Goal: Information Seeking & Learning: Learn about a topic

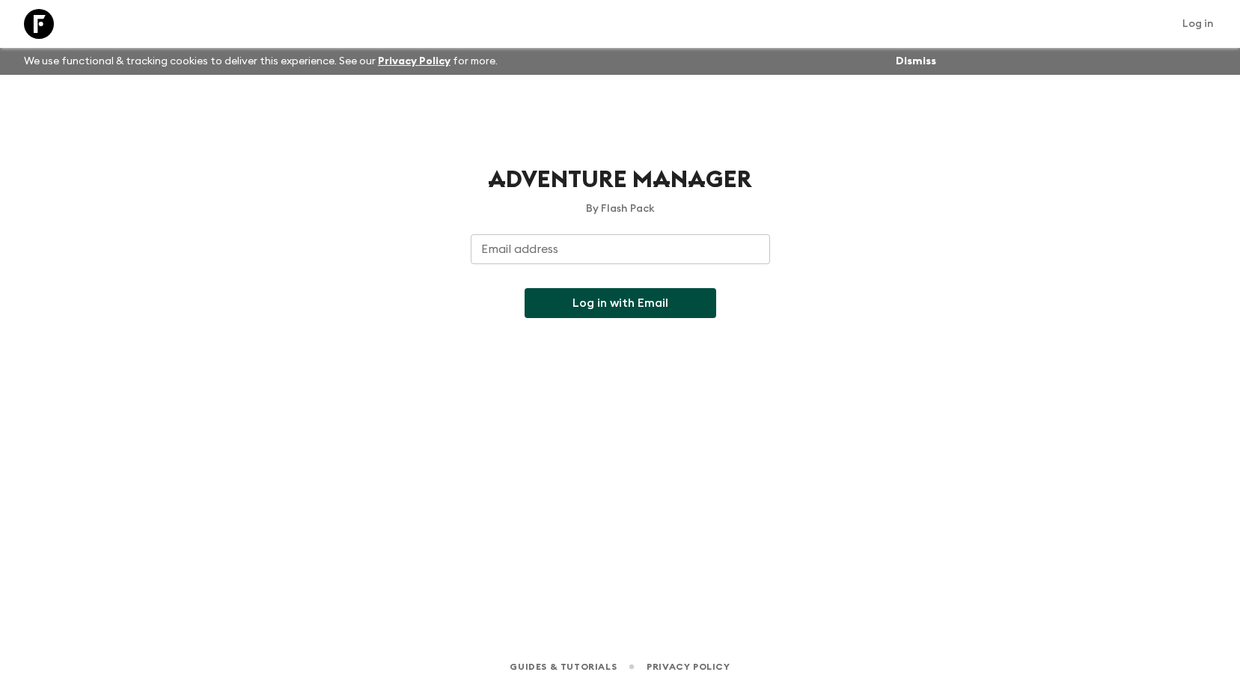
click at [553, 260] on input "Email address" at bounding box center [620, 249] width 299 height 30
type input "[EMAIL_ADDRESS][DOMAIN_NAME]"
click at [605, 310] on button "Log in with Email" at bounding box center [621, 303] width 192 height 30
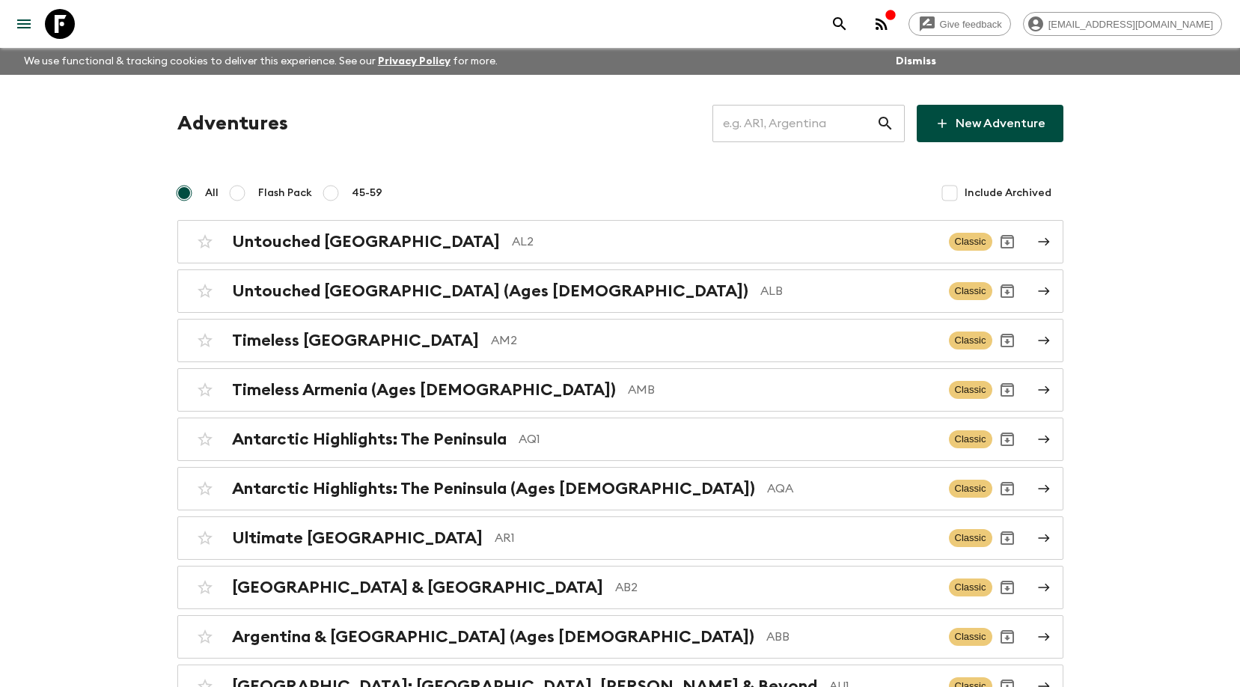
click at [780, 131] on input "text" at bounding box center [794, 124] width 164 height 42
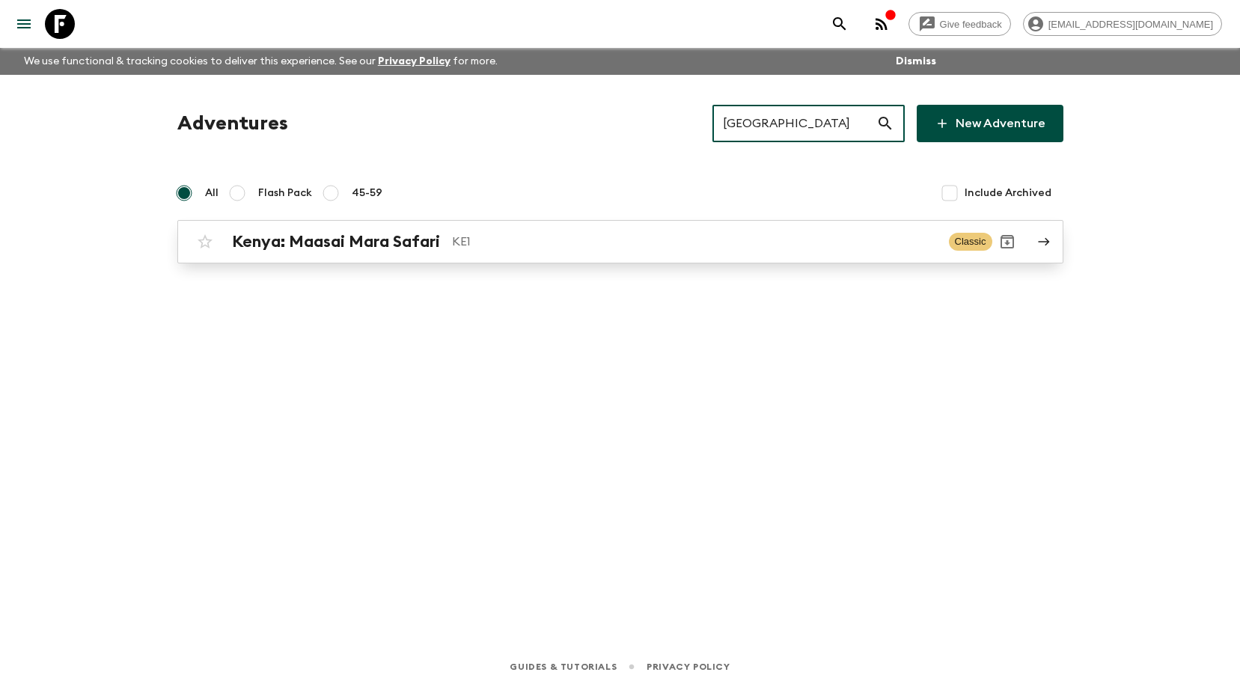
type input "[GEOGRAPHIC_DATA]"
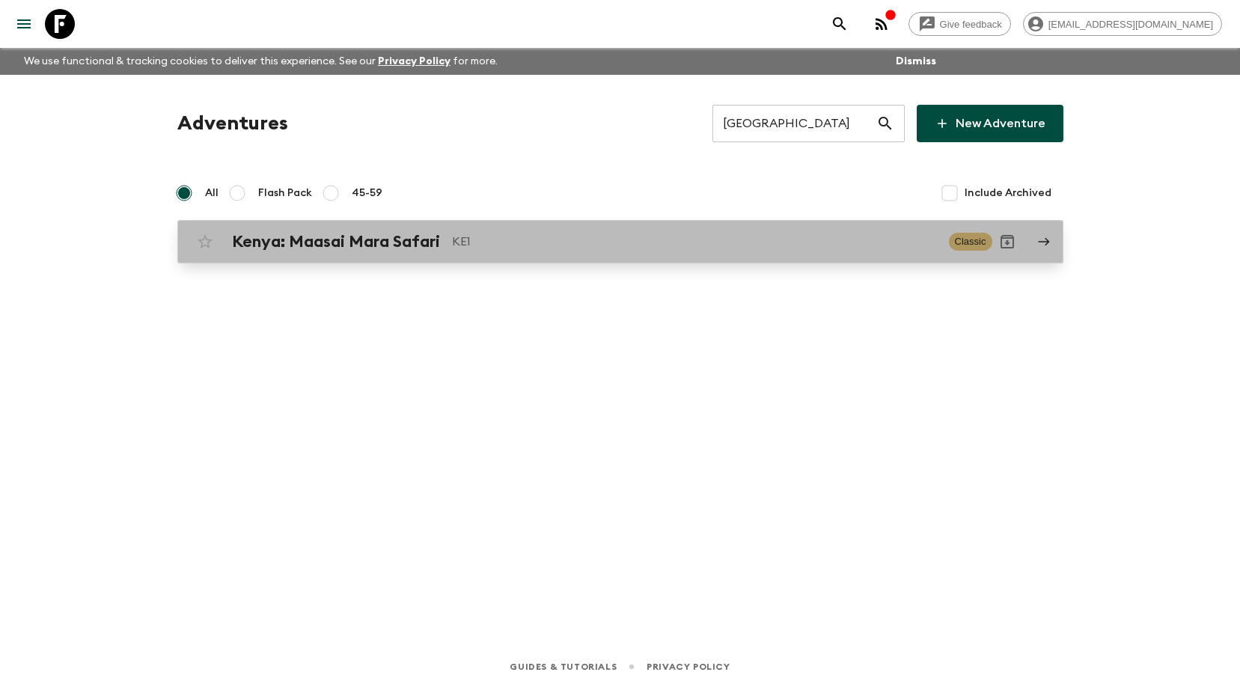
click at [498, 242] on p "KE1" at bounding box center [694, 242] width 485 height 18
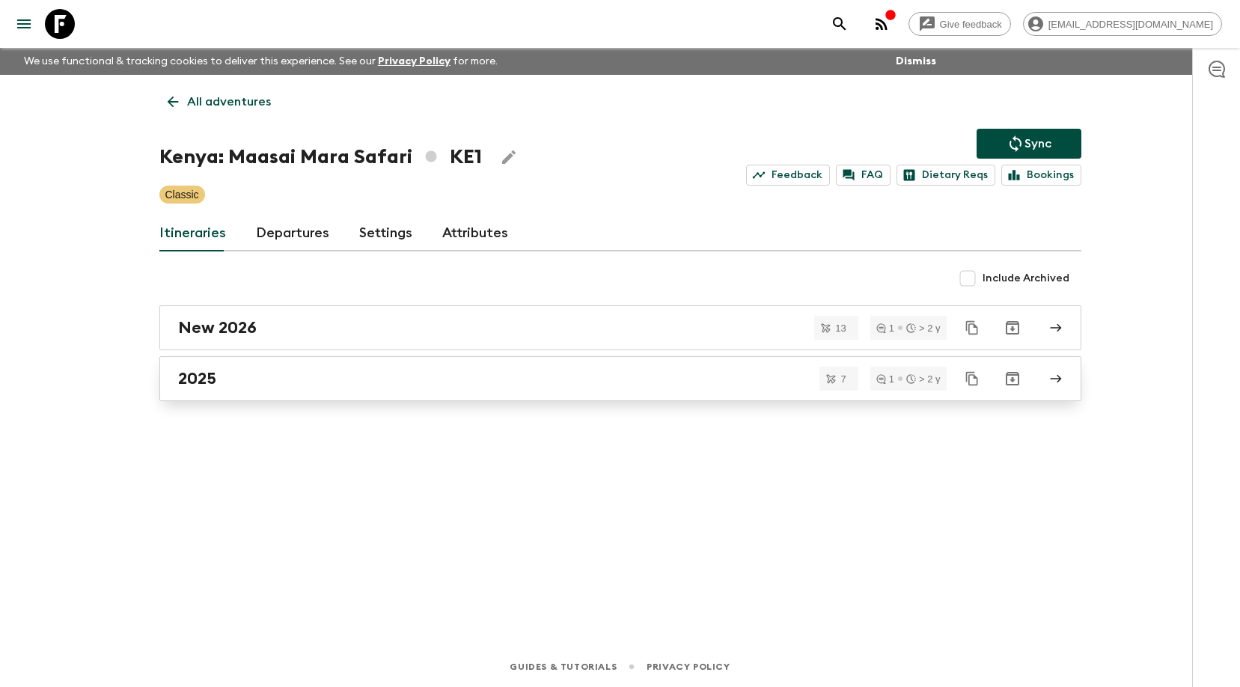
click at [442, 379] on div "2025" at bounding box center [606, 378] width 856 height 19
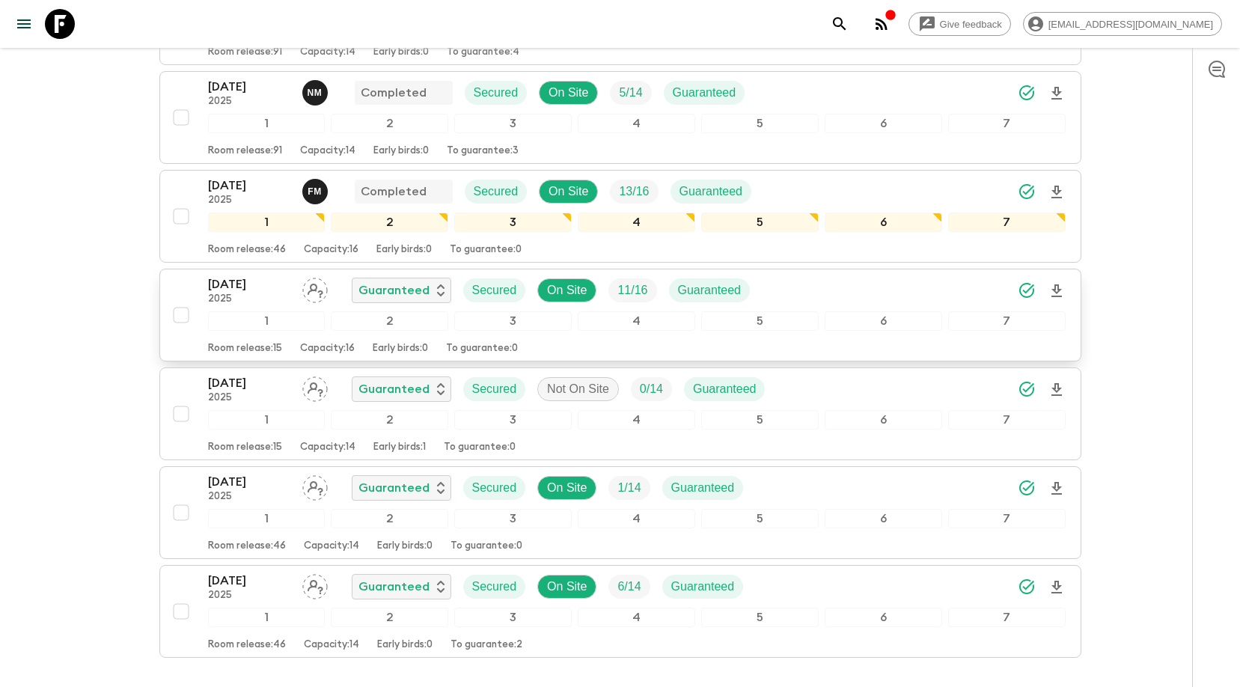
scroll to position [382, 0]
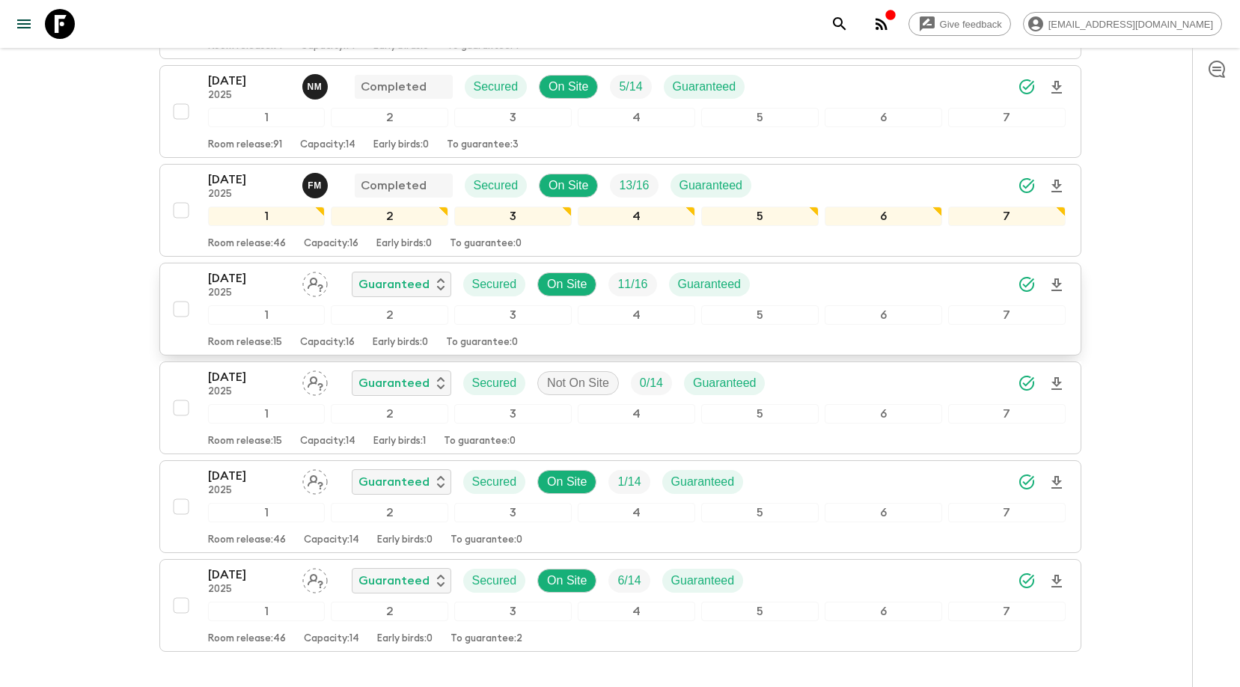
click at [404, 337] on p "Early birds: 0" at bounding box center [400, 343] width 55 height 12
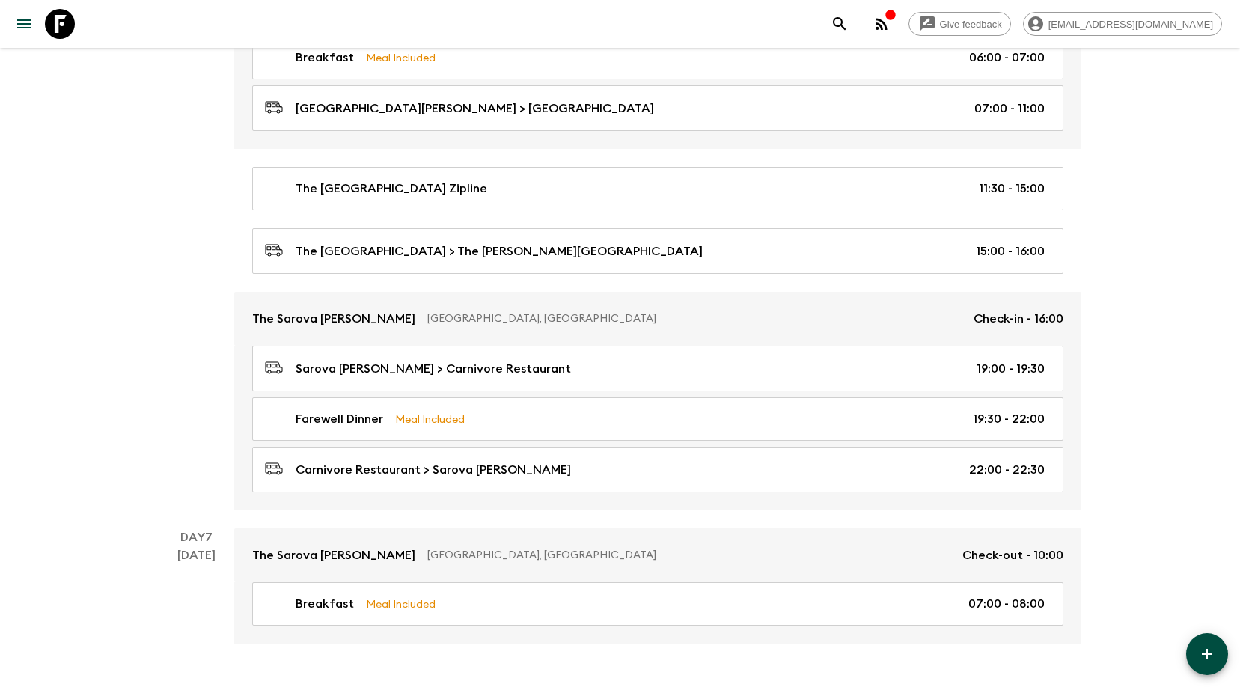
scroll to position [2440, 0]
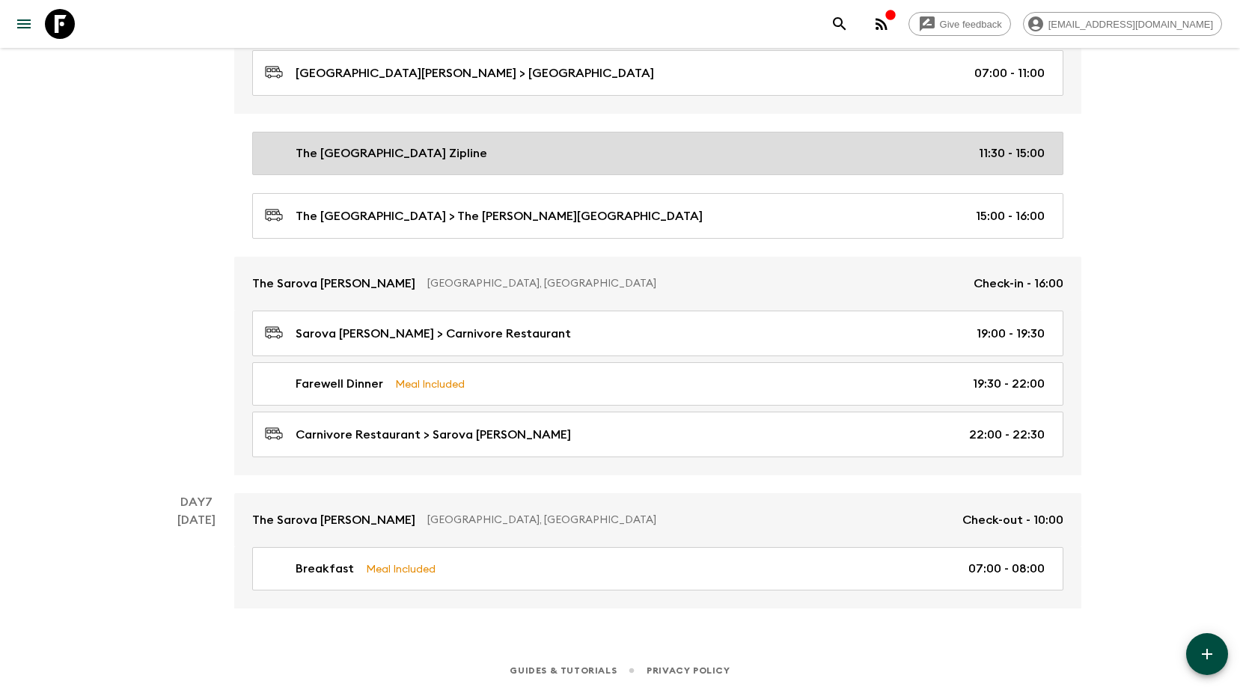
click at [391, 144] on p "The [GEOGRAPHIC_DATA] Zipline" at bounding box center [392, 153] width 192 height 18
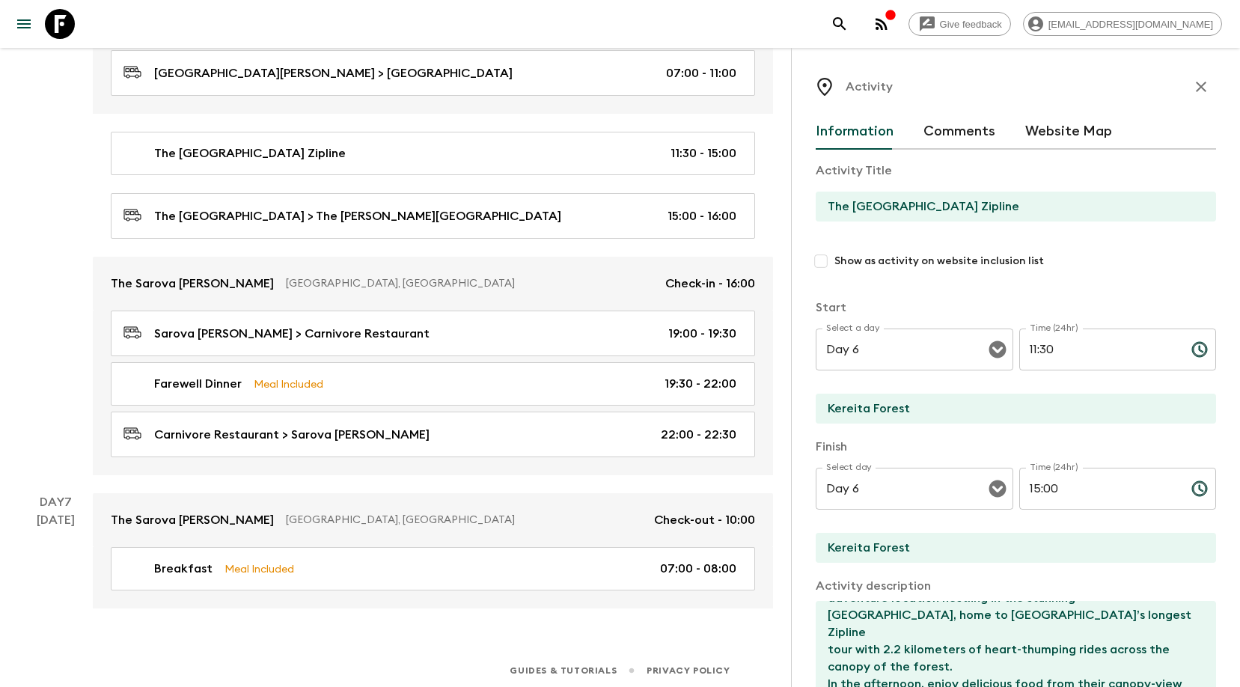
click at [965, 140] on button "Comments" at bounding box center [959, 132] width 72 height 36
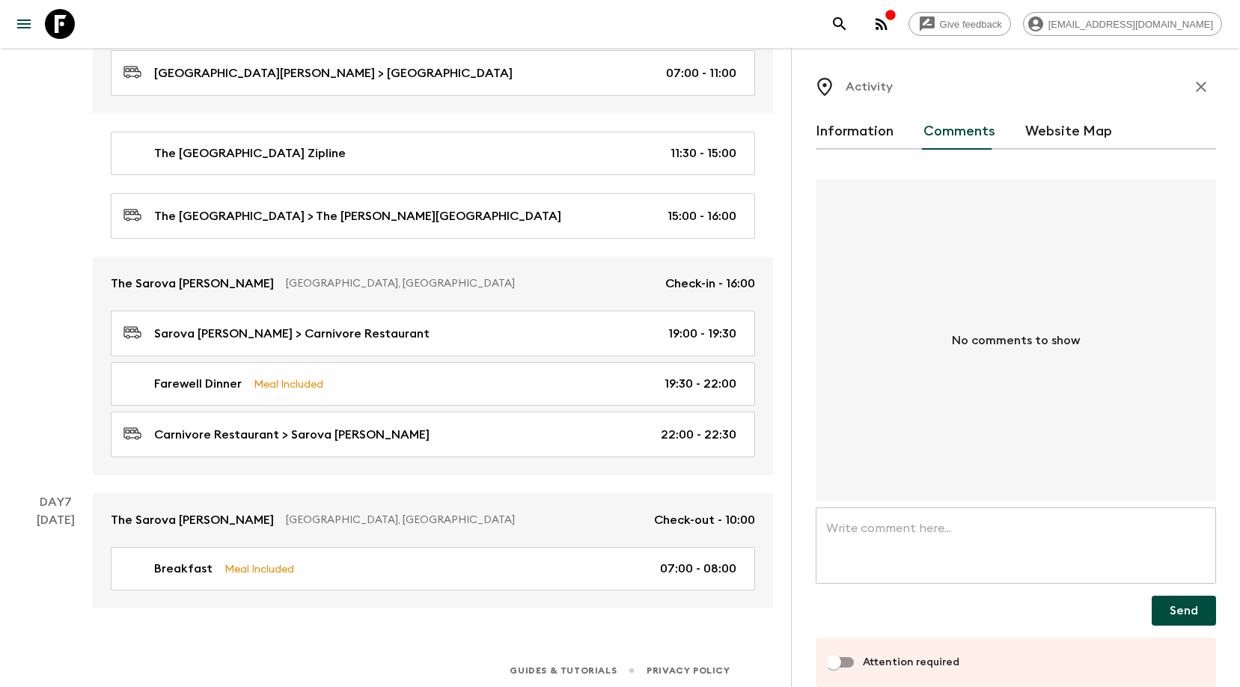
click at [1042, 142] on button "Website Map" at bounding box center [1068, 132] width 87 height 36
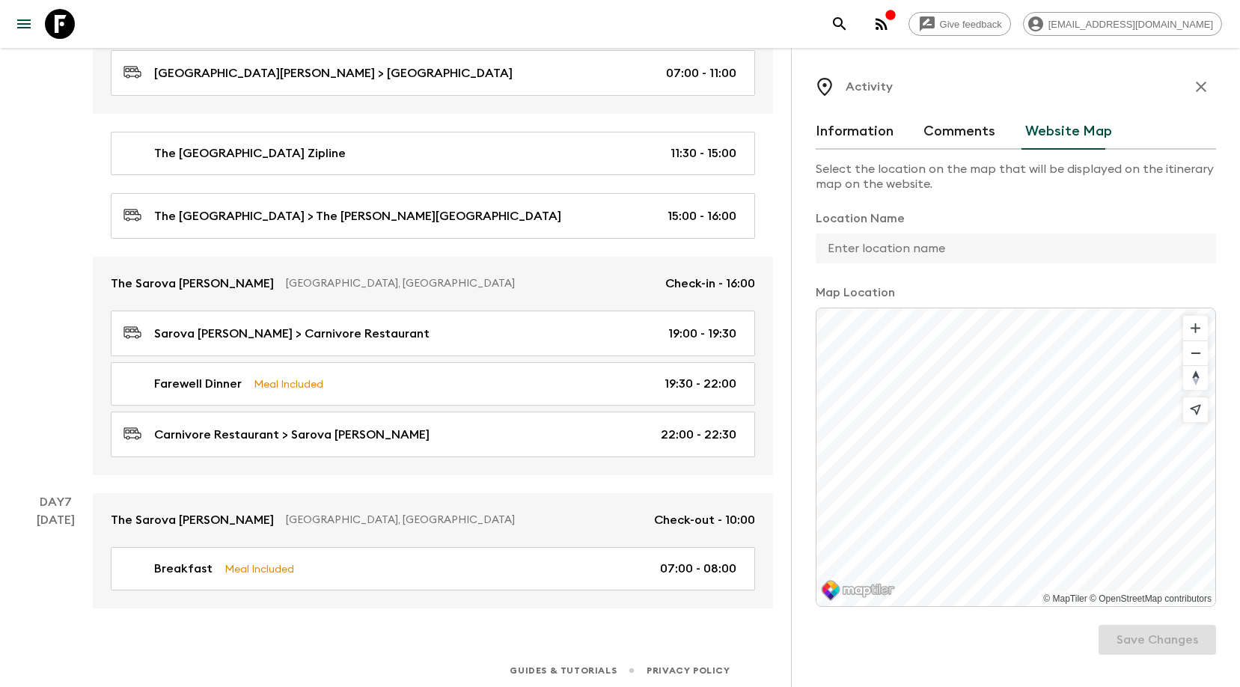
click at [854, 139] on button "Information" at bounding box center [855, 132] width 78 height 36
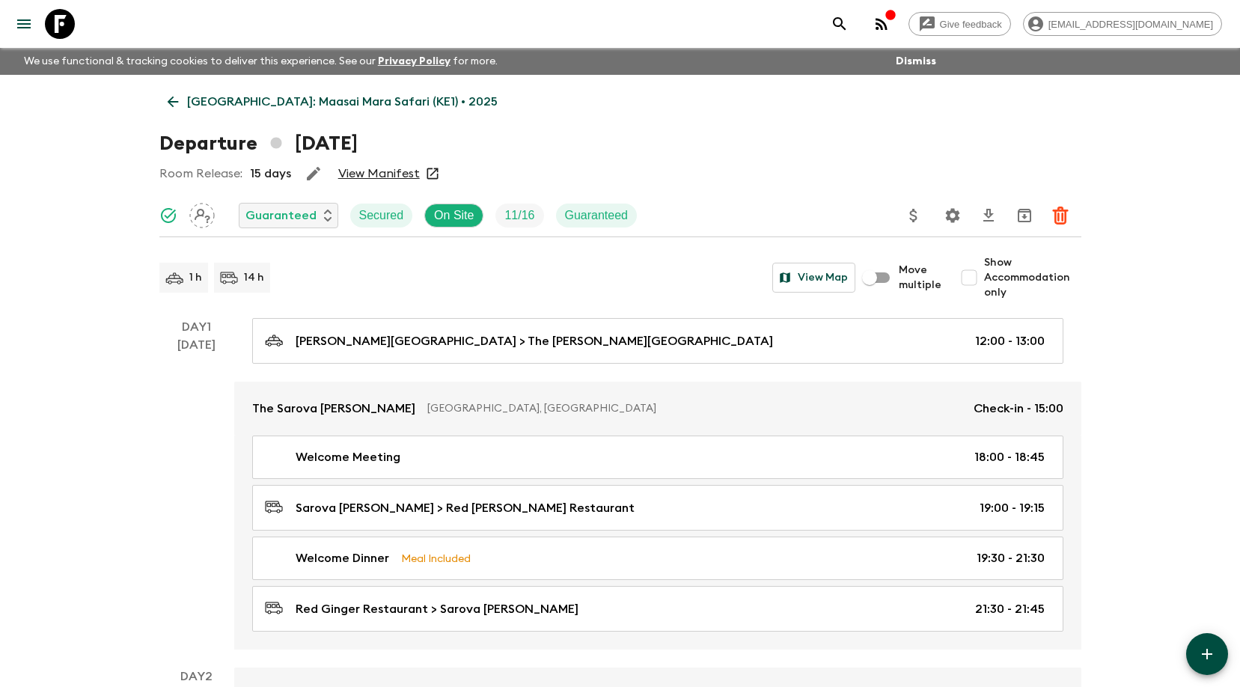
click at [170, 102] on icon at bounding box center [172, 102] width 11 height 11
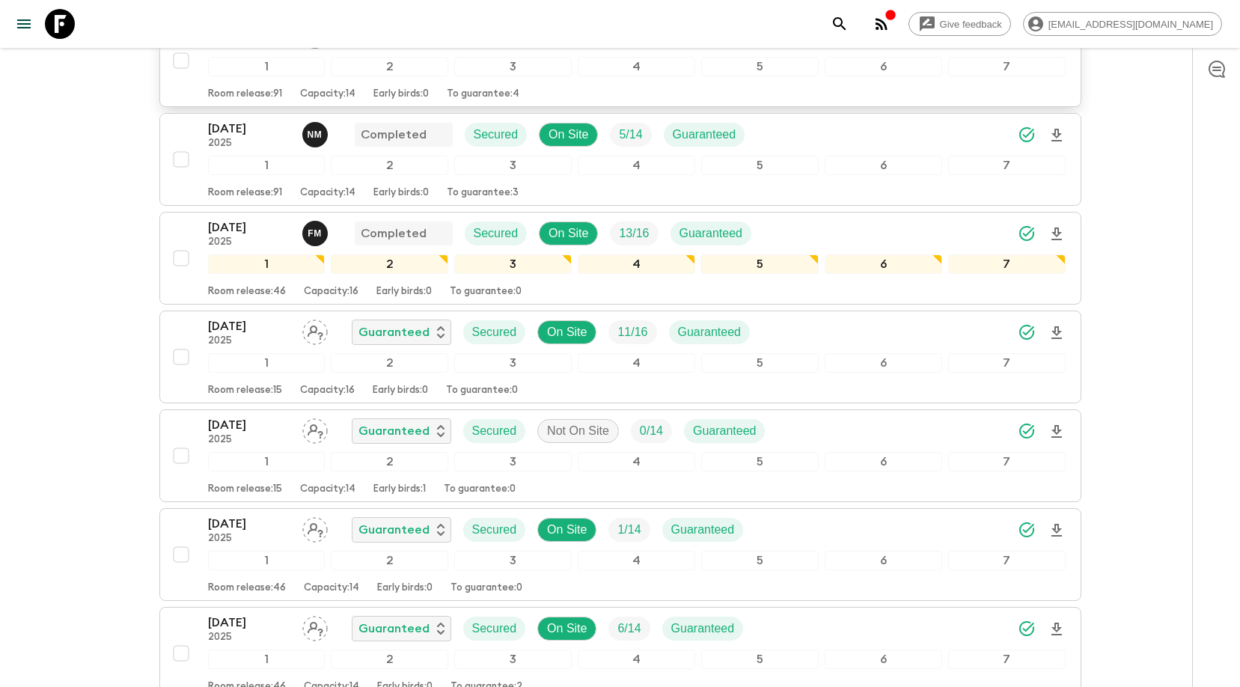
scroll to position [338, 0]
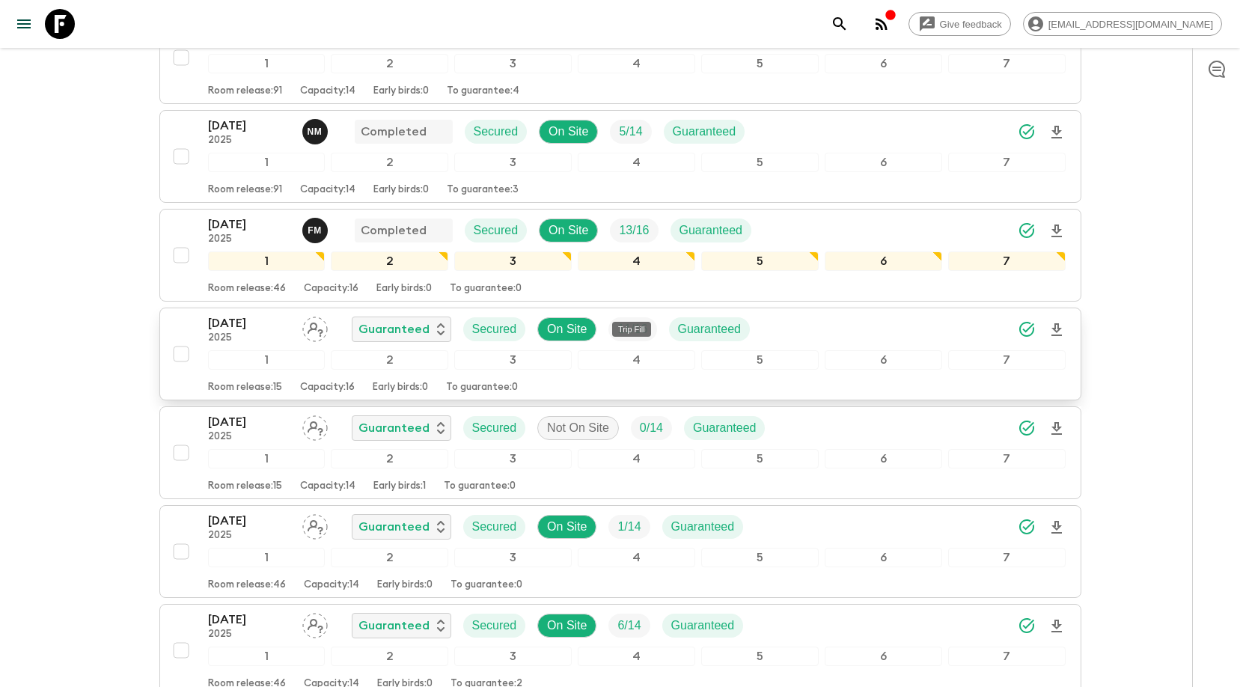
click at [630, 320] on p "11 / 16" at bounding box center [632, 329] width 30 height 18
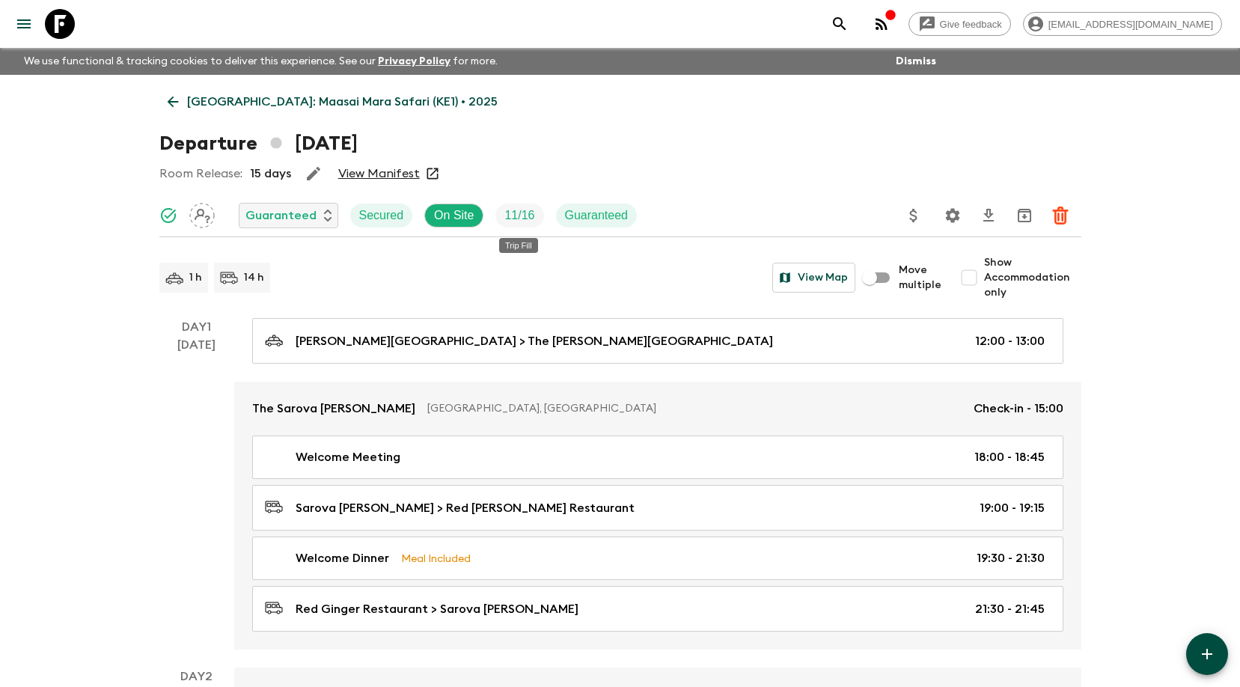
click at [519, 210] on p "11 / 16" at bounding box center [519, 216] width 30 height 18
click at [673, 267] on div "1 h 14 h View Map" at bounding box center [507, 278] width 696 height 30
click at [392, 173] on link "View Manifest" at bounding box center [379, 173] width 82 height 15
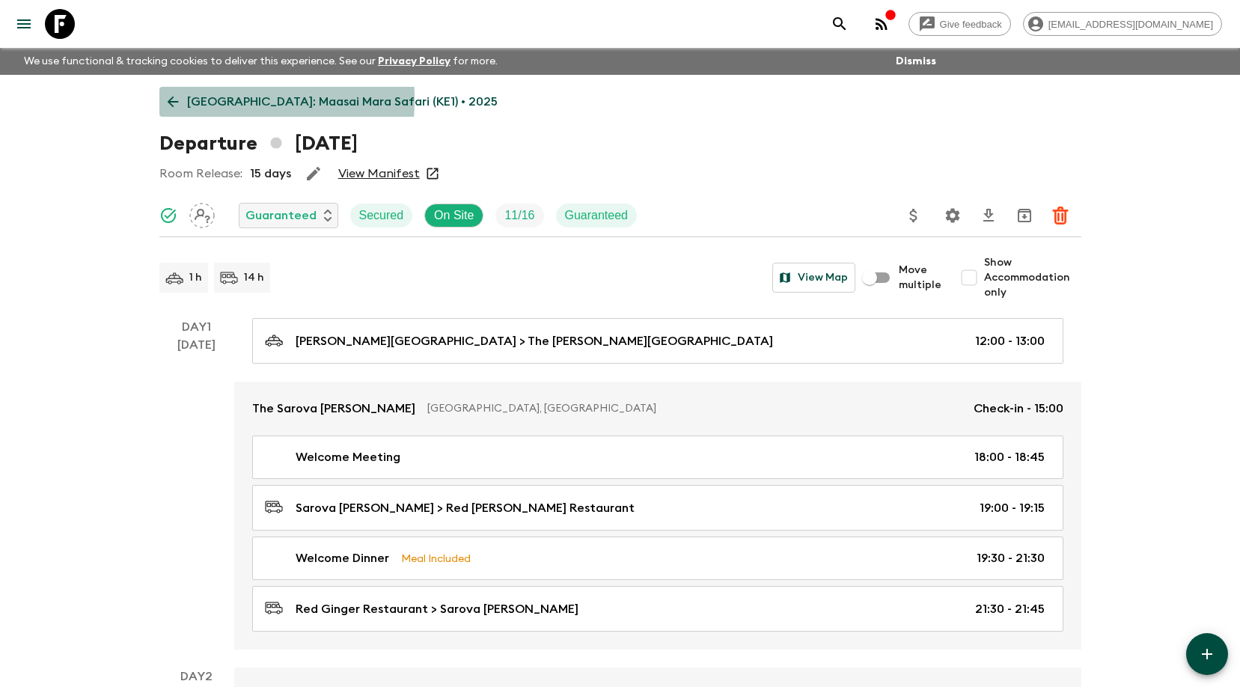
click at [174, 100] on icon at bounding box center [173, 102] width 16 height 16
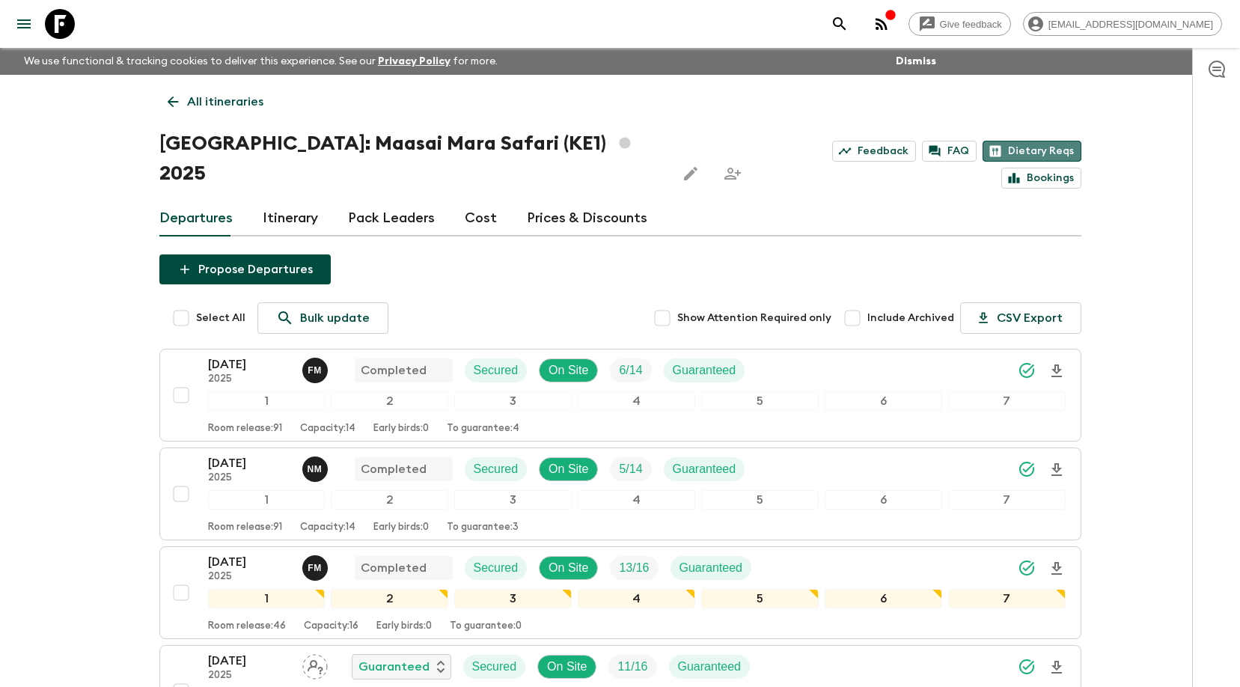
click at [983, 148] on link "Dietary Reqs" at bounding box center [1032, 151] width 99 height 21
click at [922, 152] on link "FAQ" at bounding box center [949, 151] width 55 height 21
click at [199, 113] on link "All itineraries" at bounding box center [215, 102] width 112 height 30
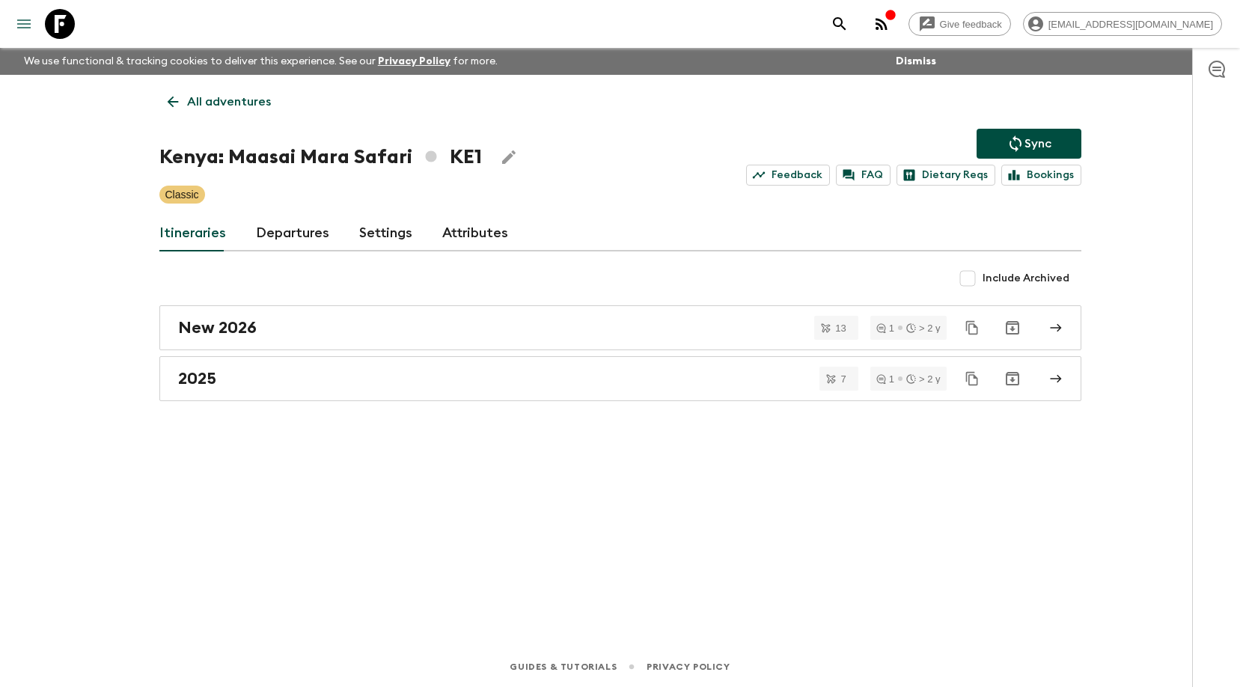
click at [23, 25] on icon "menu" at bounding box center [24, 24] width 18 height 18
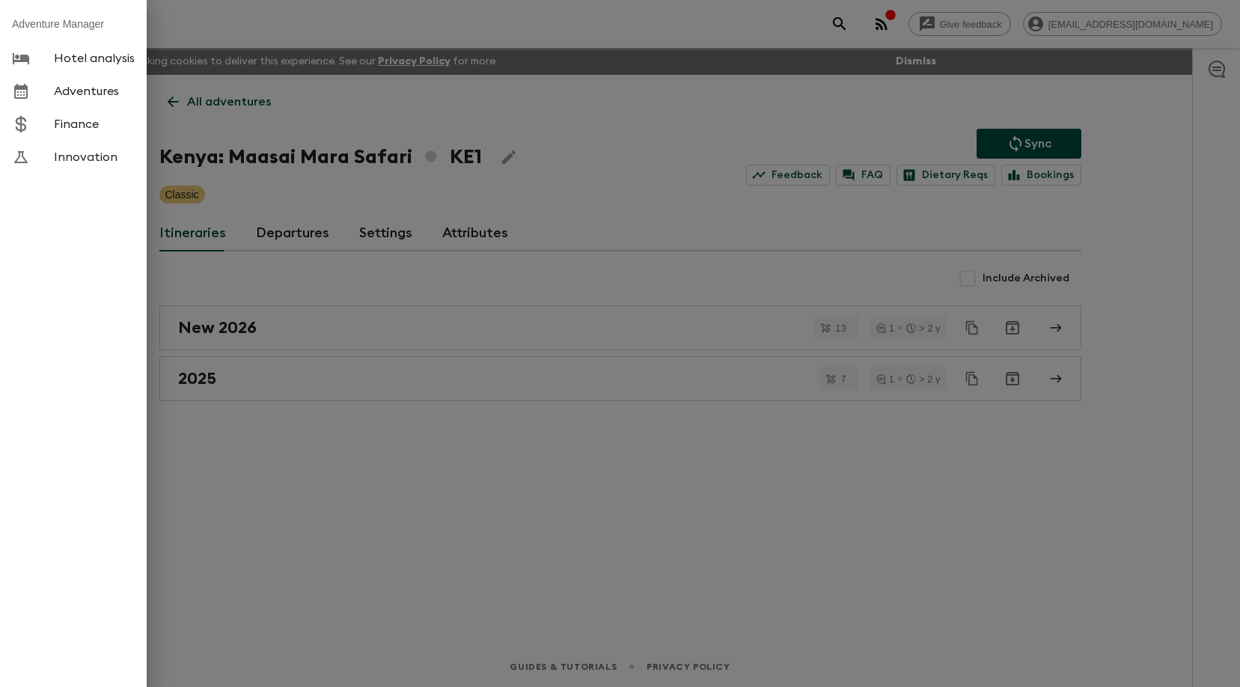
click at [91, 67] on link "Hotel analysis" at bounding box center [73, 58] width 147 height 33
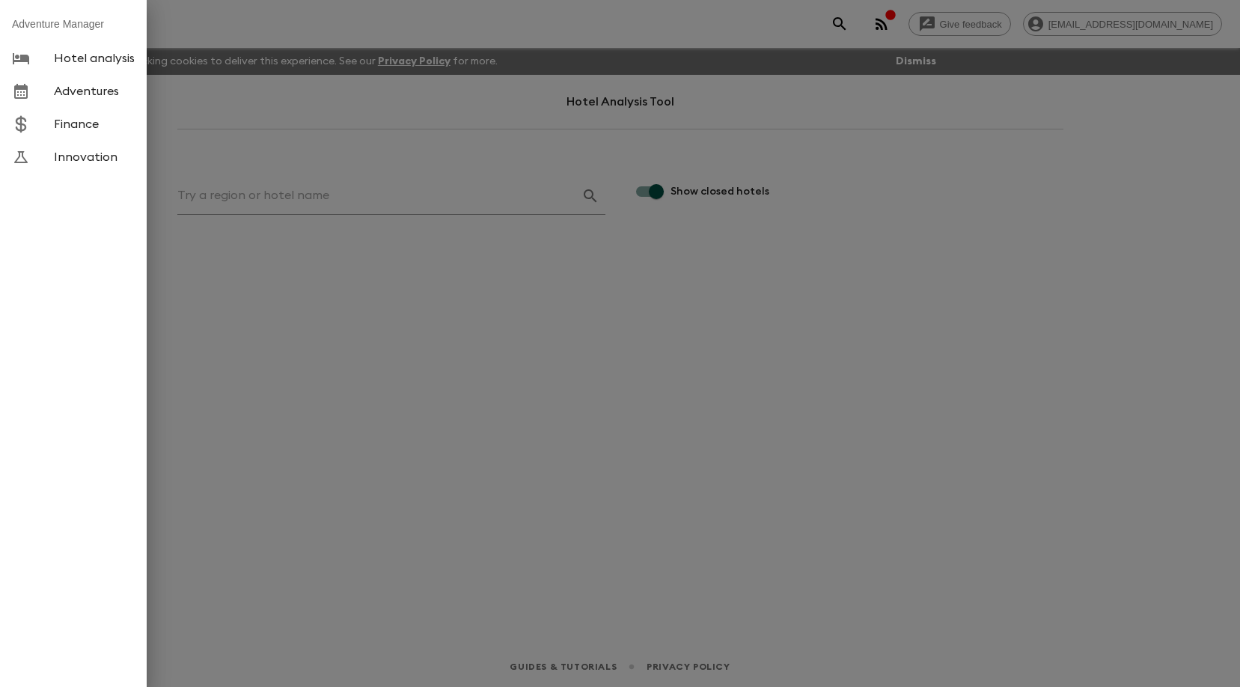
click at [168, 156] on div at bounding box center [620, 343] width 1240 height 687
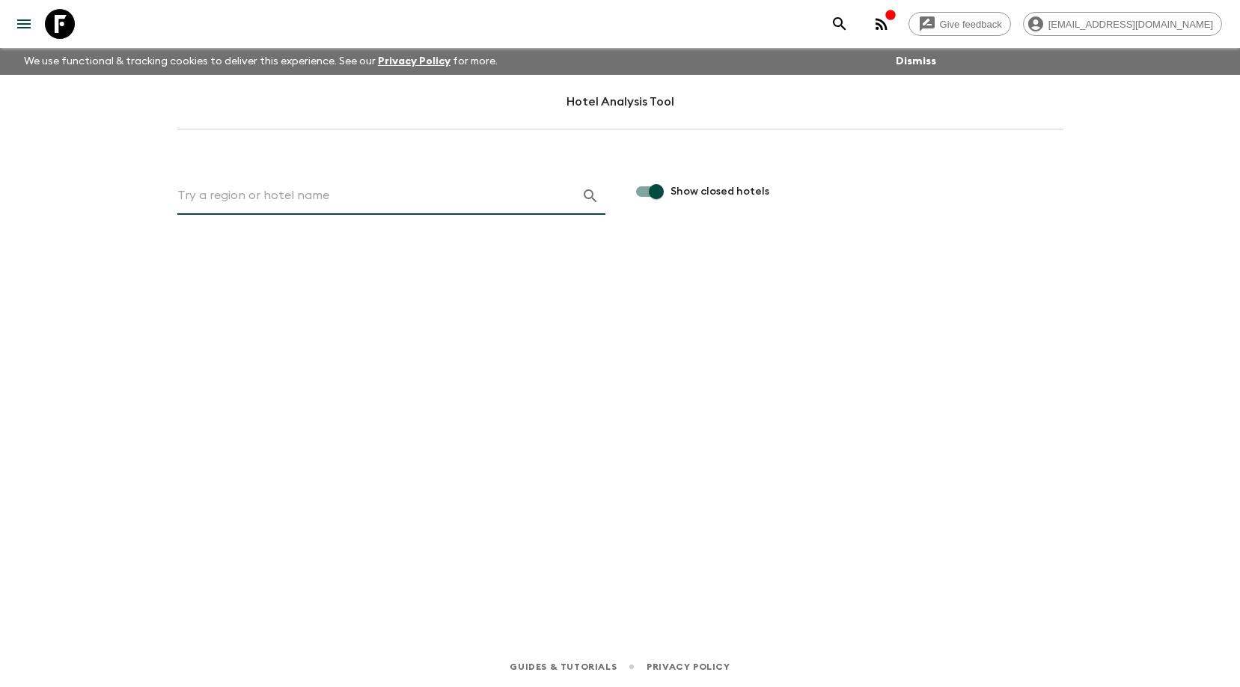
click at [214, 184] on input "text" at bounding box center [373, 196] width 392 height 24
type input "[GEOGRAPHIC_DATA]"
click at [591, 197] on icon "button" at bounding box center [590, 195] width 13 height 13
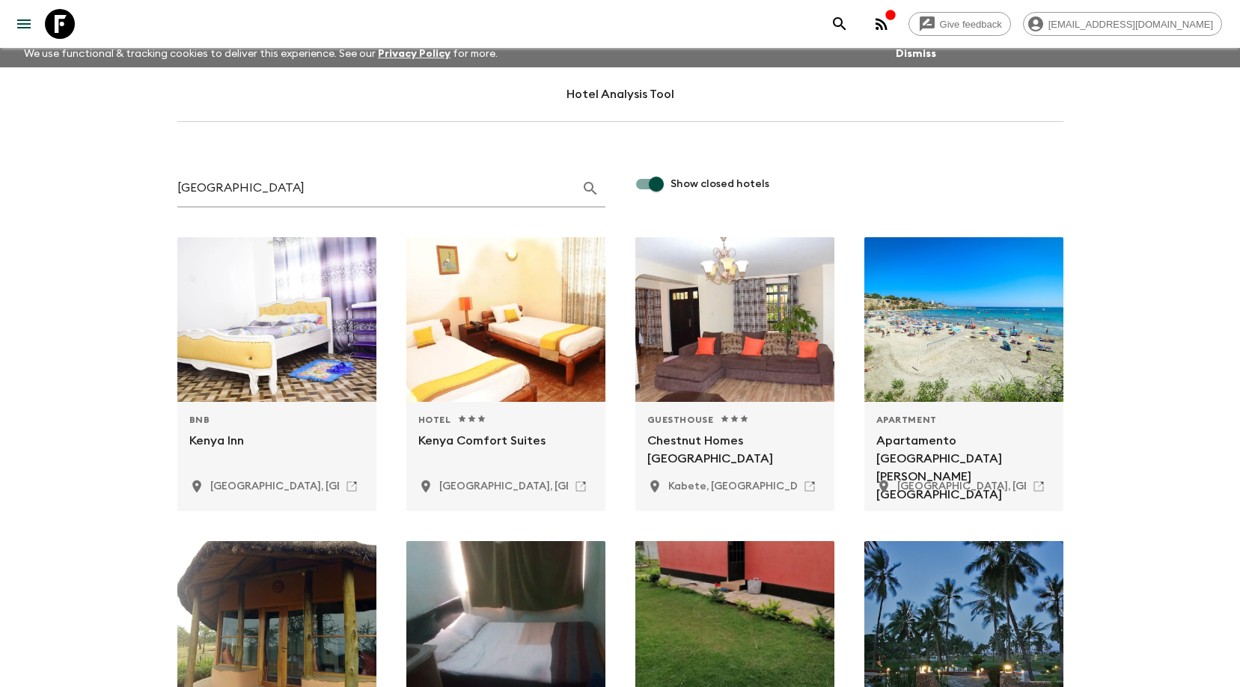
scroll to position [7, 0]
